Goal: Task Accomplishment & Management: Manage account settings

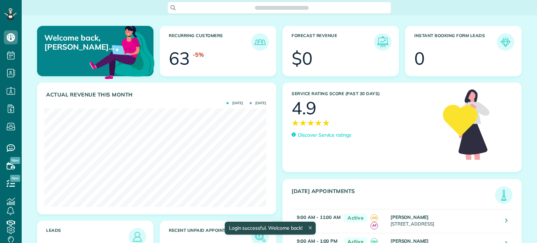
scroll to position [98, 222]
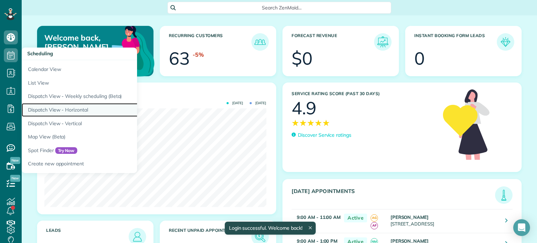
click at [53, 107] on link "Dispatch View - Horizontal" at bounding box center [109, 110] width 175 height 14
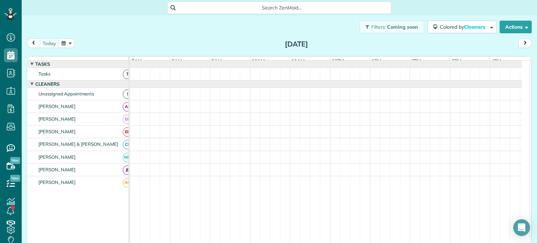
scroll to position [7, 0]
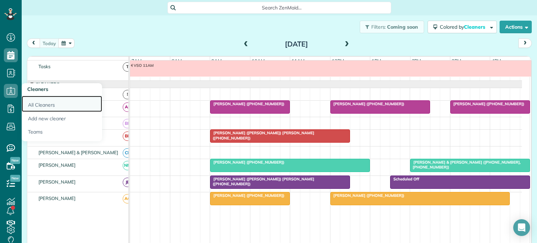
click at [39, 102] on link "All Cleaners" at bounding box center [62, 104] width 80 height 16
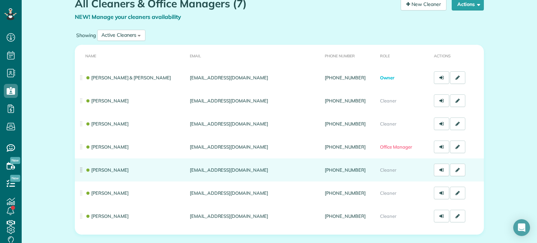
scroll to position [70, 0]
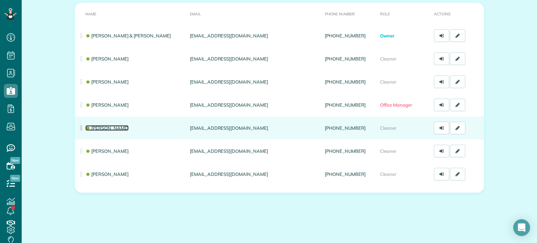
click at [107, 127] on link "[PERSON_NAME]" at bounding box center [106, 128] width 43 height 6
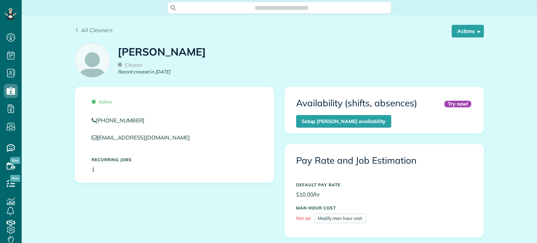
scroll to position [3, 3]
click at [470, 33] on button "Actions" at bounding box center [468, 31] width 32 height 13
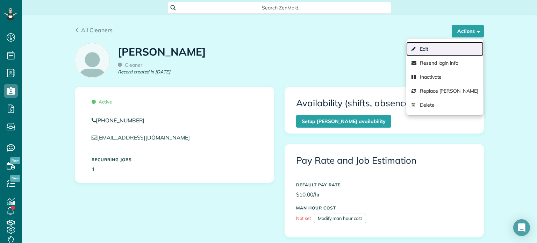
click at [427, 47] on link "Edit" at bounding box center [445, 49] width 77 height 14
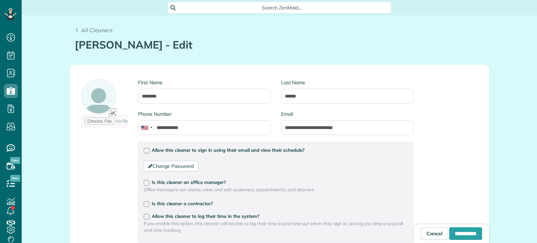
scroll to position [140, 0]
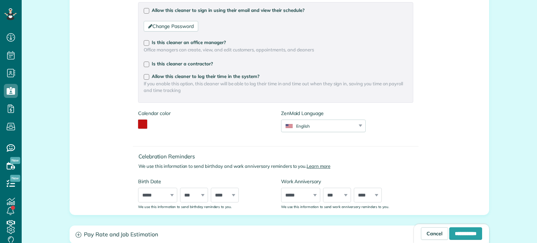
type input "**********"
click at [144, 76] on div at bounding box center [147, 77] width 6 height 6
click at [144, 9] on div at bounding box center [147, 11] width 6 height 6
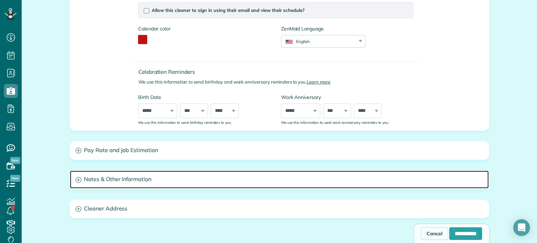
click at [119, 177] on h3 "Notes & Other Information" at bounding box center [279, 180] width 419 height 18
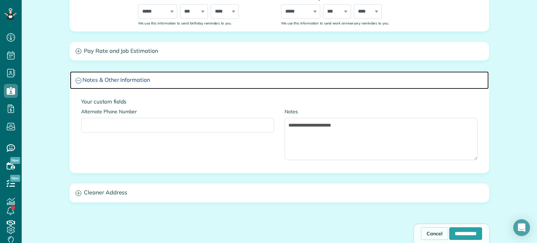
scroll to position [245, 0]
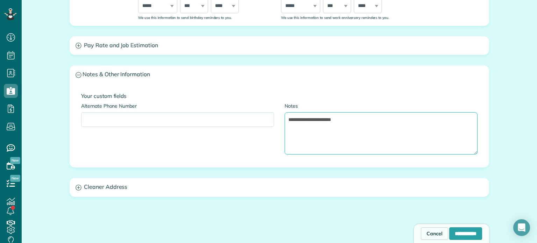
click at [345, 117] on textarea "**********" at bounding box center [381, 133] width 193 height 43
type textarea "**********"
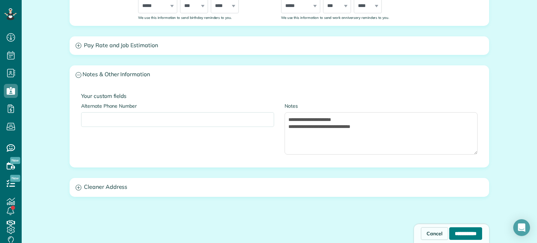
click at [454, 232] on input "**********" at bounding box center [466, 233] width 33 height 13
type input "**********"
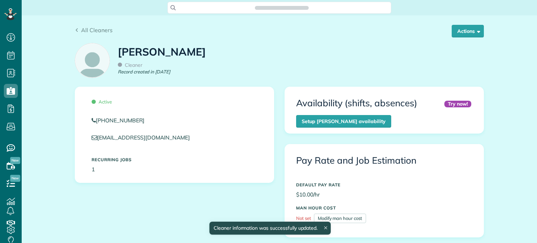
scroll to position [3, 3]
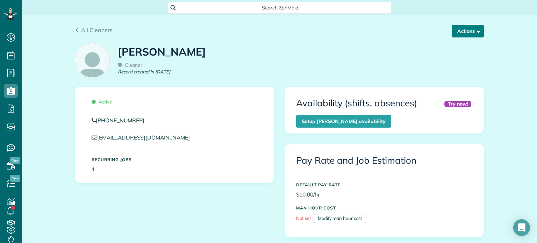
click at [471, 27] on button "Actions" at bounding box center [468, 31] width 32 height 13
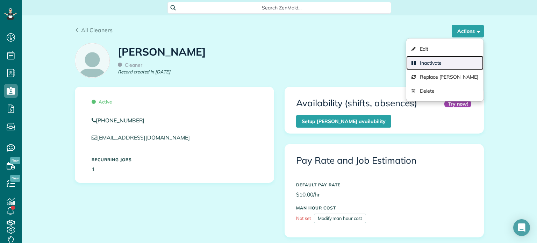
click at [432, 61] on link "Inactivate" at bounding box center [445, 63] width 77 height 14
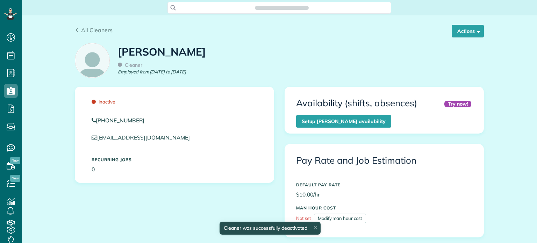
scroll to position [3, 3]
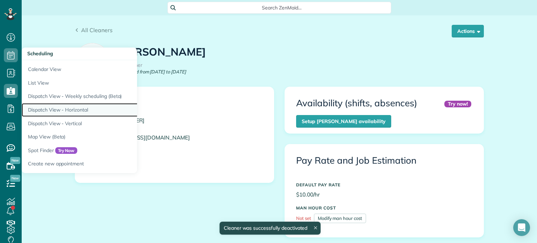
click at [47, 108] on link "Dispatch View - Horizontal" at bounding box center [109, 110] width 175 height 14
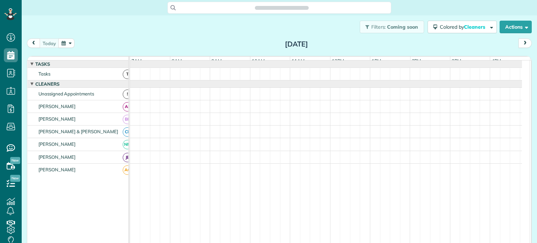
scroll to position [7, 0]
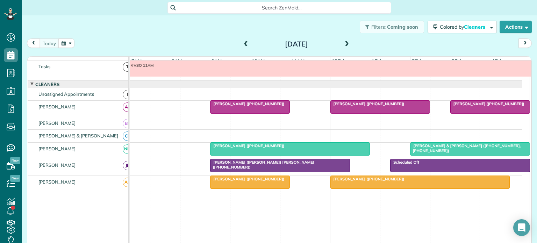
click at [236, 106] on div "[PERSON_NAME] ([PHONE_NUMBER])" at bounding box center [250, 103] width 76 height 5
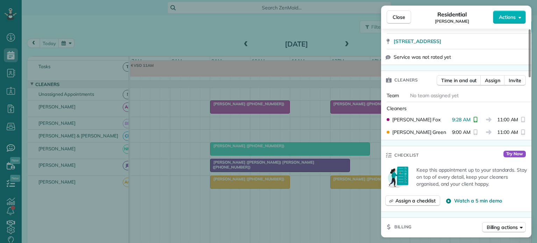
scroll to position [175, 0]
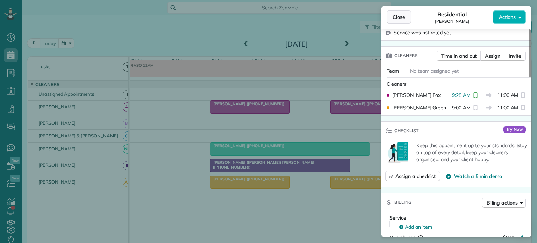
click at [398, 18] on span "Close" at bounding box center [399, 17] width 13 height 7
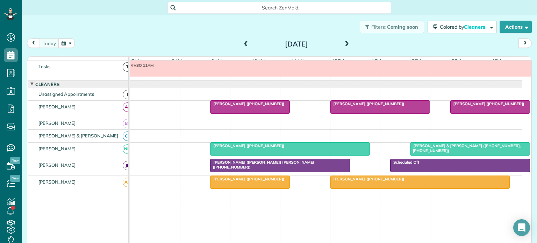
click at [247, 148] on span "[PERSON_NAME] ([PHONE_NUMBER])" at bounding box center [247, 145] width 75 height 5
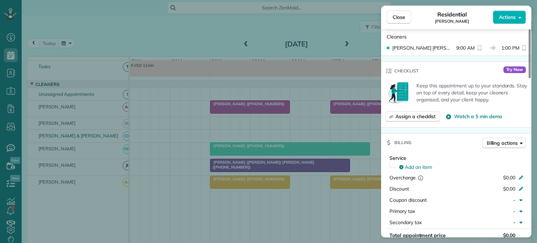
scroll to position [455, 0]
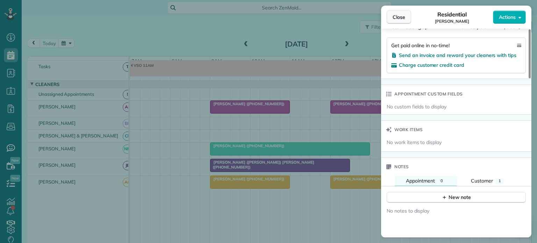
click at [399, 18] on span "Close" at bounding box center [399, 17] width 13 height 7
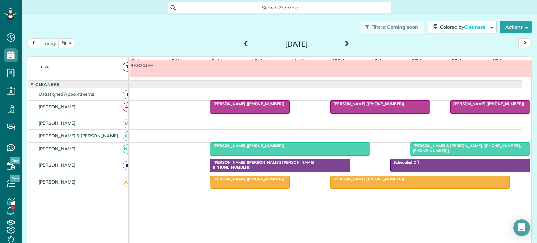
click at [258, 168] on span "[PERSON_NAME] ([PERSON_NAME]) [PERSON_NAME] ([PHONE_NUMBER])" at bounding box center [262, 165] width 105 height 10
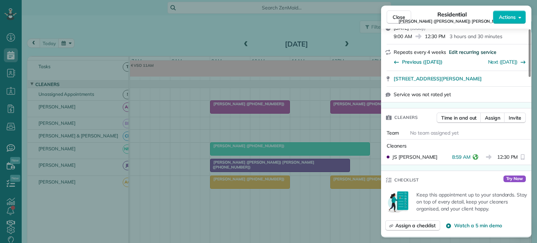
scroll to position [140, 0]
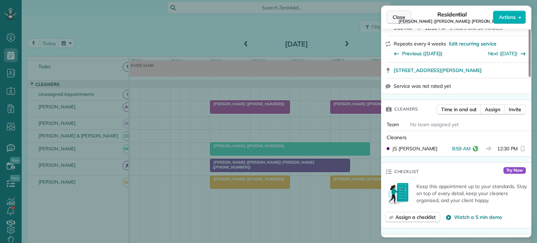
click at [397, 16] on span "Close" at bounding box center [399, 17] width 13 height 7
